Goal: Navigation & Orientation: Find specific page/section

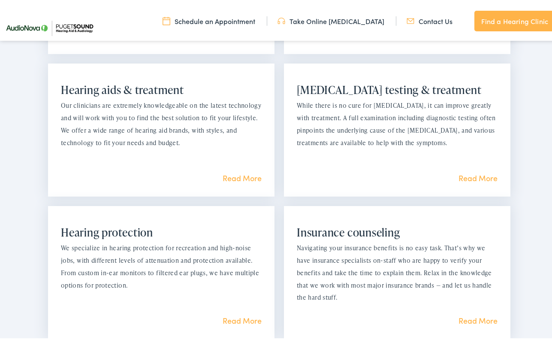
scroll to position [824, 0]
click at [243, 312] on link "Read More" at bounding box center [242, 317] width 39 height 11
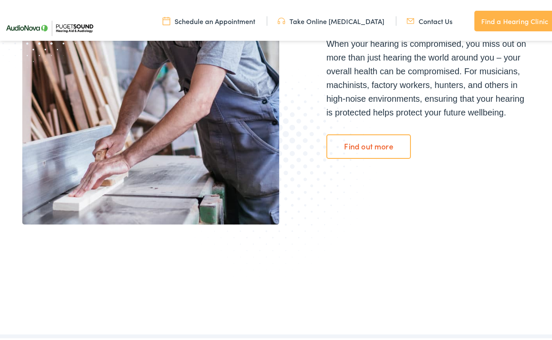
scroll to position [194, 0]
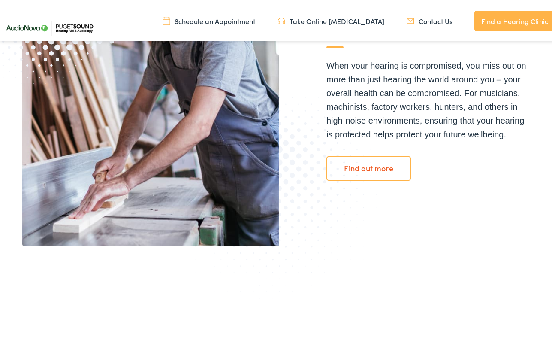
click at [375, 161] on link "Find out more" at bounding box center [369, 166] width 85 height 24
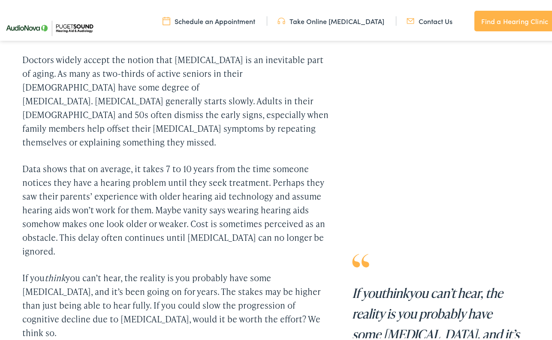
scroll to position [493, 0]
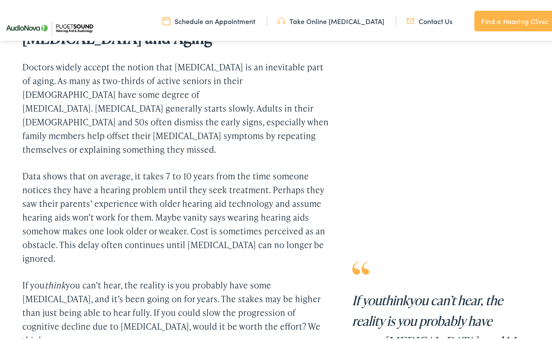
click at [327, 18] on link "Take Online [MEDICAL_DATA]" at bounding box center [331, 18] width 107 height 9
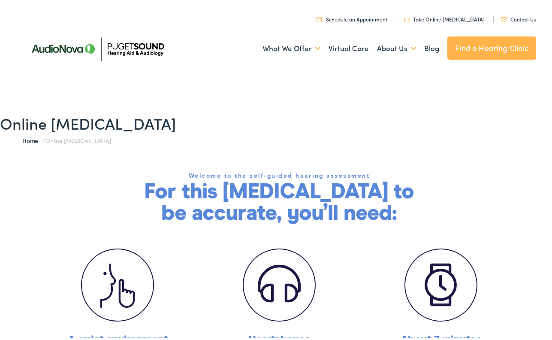
click at [492, 45] on link "Find a Hearing Clinic" at bounding box center [492, 45] width 89 height 23
